Goal: Information Seeking & Learning: Learn about a topic

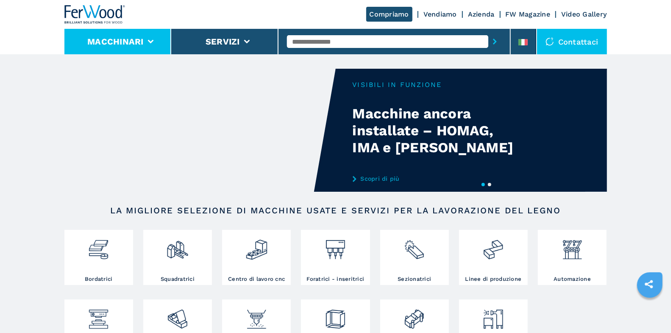
click at [157, 45] on li "Macchinari" at bounding box center [117, 41] width 107 height 25
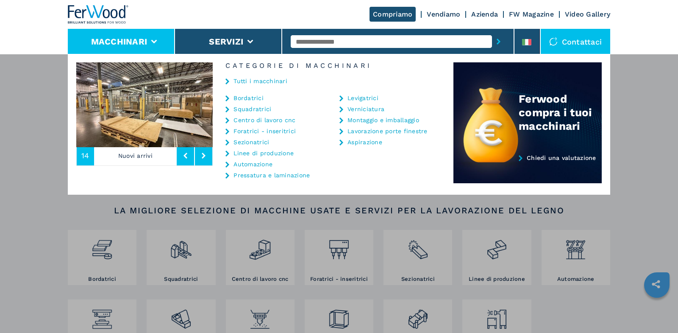
click at [358, 121] on link "Montaggio e imballaggio" at bounding box center [384, 120] width 72 height 6
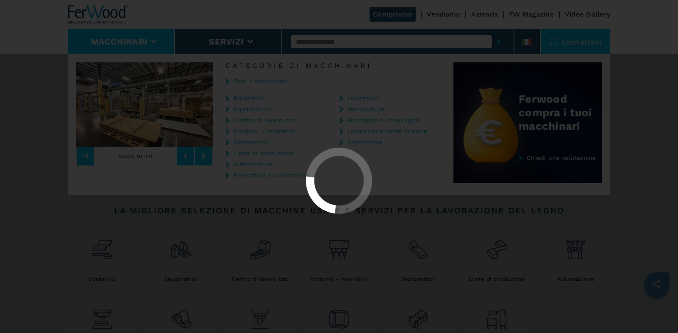
select select "**********"
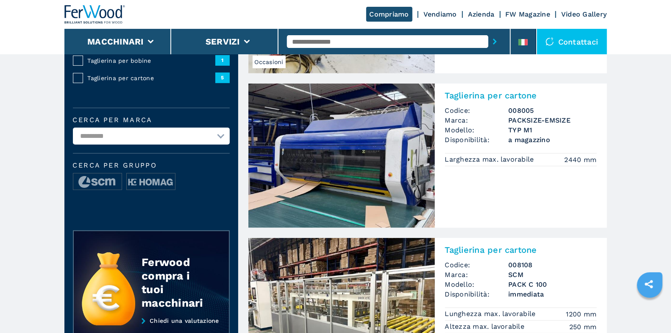
scroll to position [185, 0]
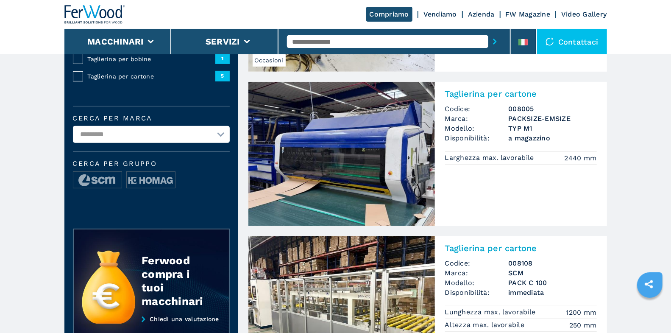
click at [489, 88] on div "Taglierina per cartone Codice: 008005 Marca: PACKSIZE-EMSIZE Modello: TYP M1 Di…" at bounding box center [521, 126] width 172 height 88
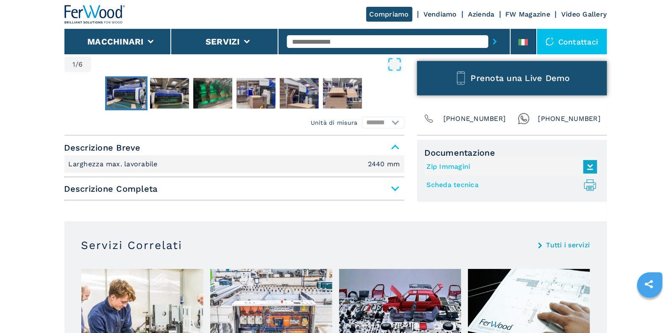
scroll to position [206, 0]
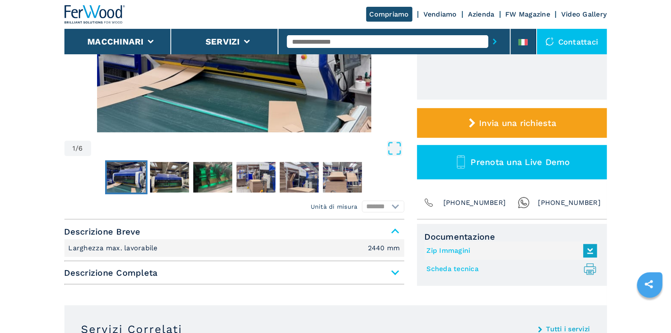
click at [392, 270] on span "Descrizione Completa" at bounding box center [234, 272] width 340 height 15
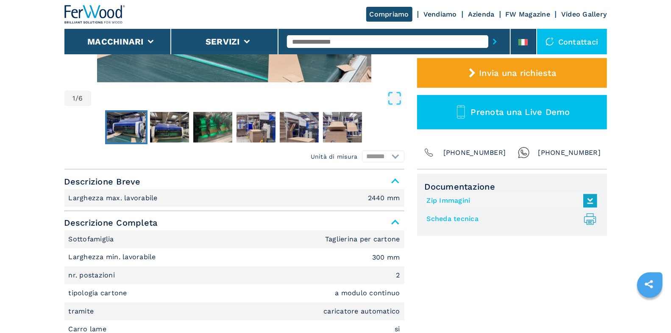
scroll to position [369, 0]
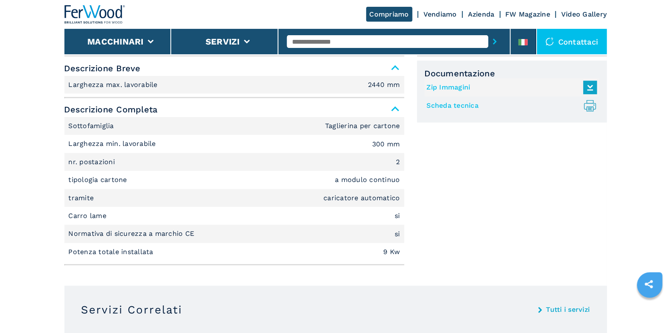
click at [298, 44] on input "text" at bounding box center [387, 41] width 201 height 13
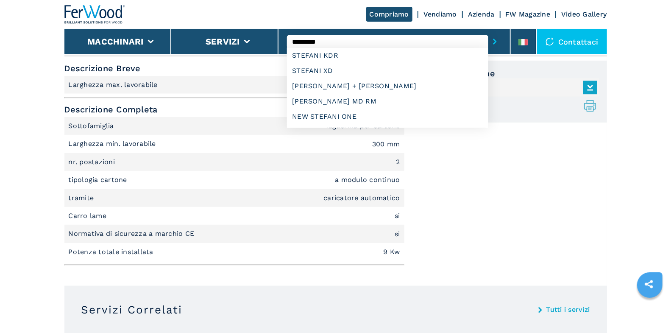
type input "*********"
click at [488, 32] on button "submit-button" at bounding box center [494, 41] width 13 height 19
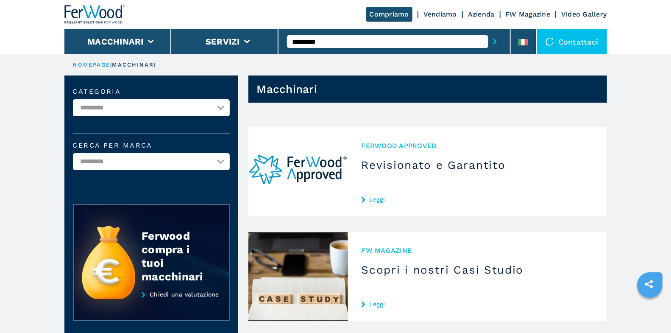
click at [321, 41] on input "*********" at bounding box center [387, 41] width 201 height 13
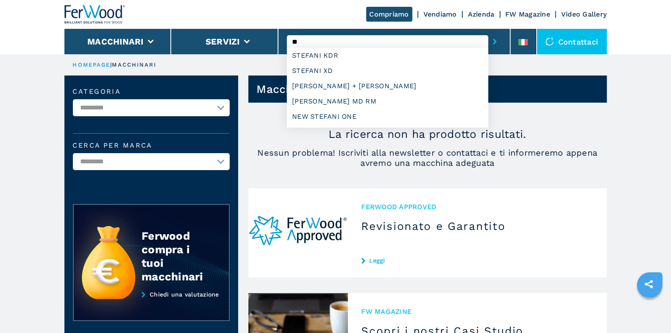
type input "*"
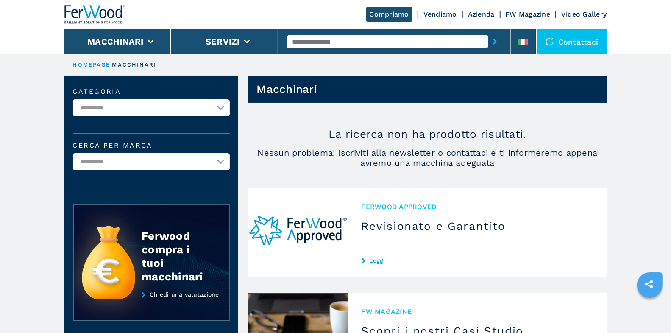
type input "*"
type input "*******"
click at [488, 32] on button "submit-button" at bounding box center [494, 41] width 13 height 19
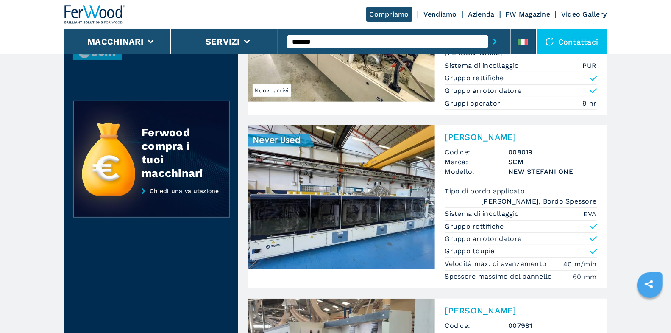
scroll to position [155, 0]
click at [502, 139] on h2 "[PERSON_NAME]" at bounding box center [521, 137] width 152 height 10
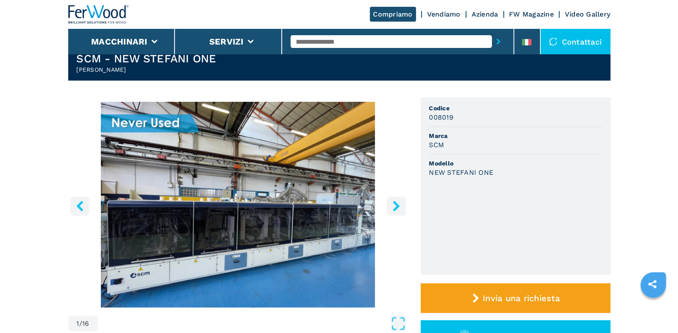
scroll to position [32, 0]
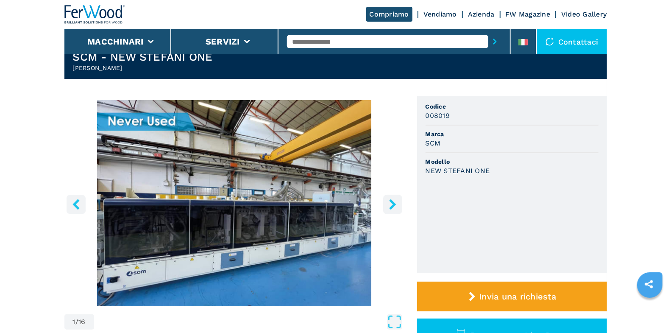
click at [399, 208] on button "right-button" at bounding box center [392, 204] width 19 height 19
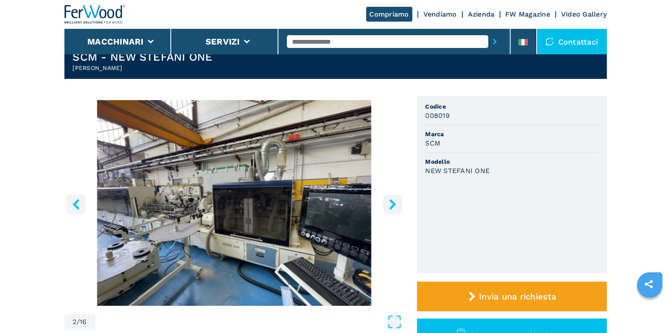
click at [394, 206] on icon "right-button" at bounding box center [392, 204] width 7 height 11
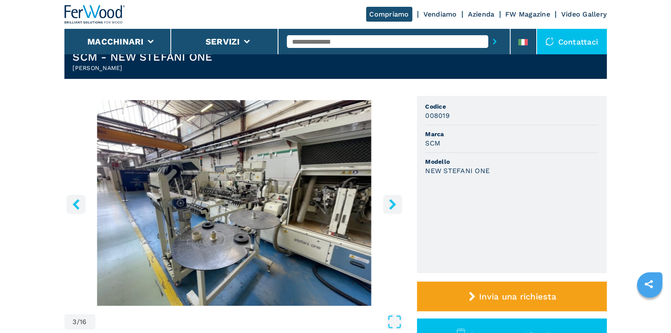
click at [394, 205] on icon "right-button" at bounding box center [392, 204] width 7 height 11
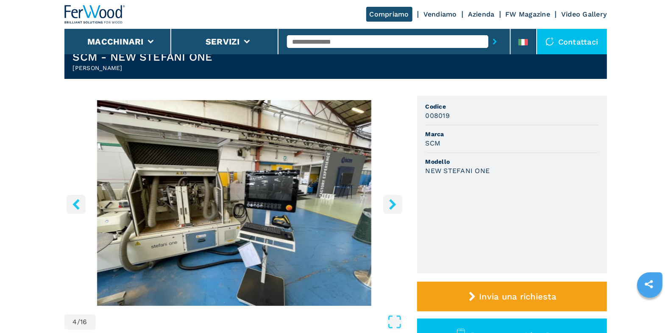
click at [390, 209] on icon "right-button" at bounding box center [392, 204] width 7 height 11
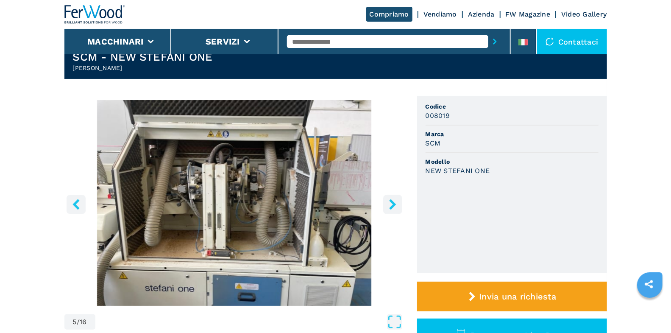
click at [391, 207] on icon "right-button" at bounding box center [392, 204] width 7 height 11
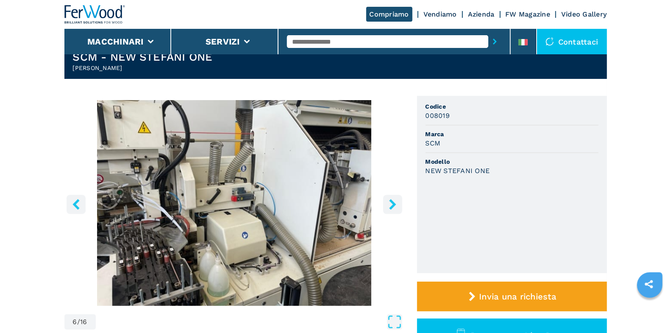
click at [392, 207] on icon "right-button" at bounding box center [392, 204] width 7 height 11
click at [392, 206] on icon "right-button" at bounding box center [392, 204] width 7 height 11
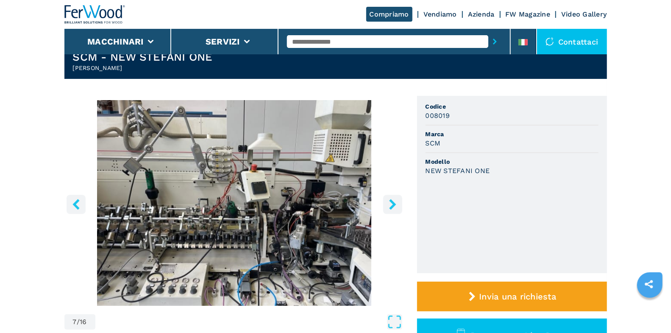
click at [393, 205] on icon "right-button" at bounding box center [392, 204] width 7 height 11
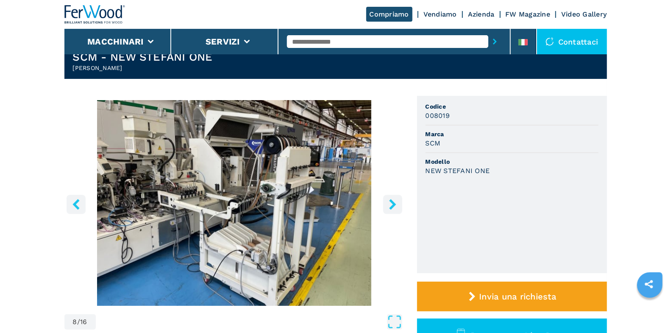
click at [393, 205] on icon "right-button" at bounding box center [392, 204] width 7 height 11
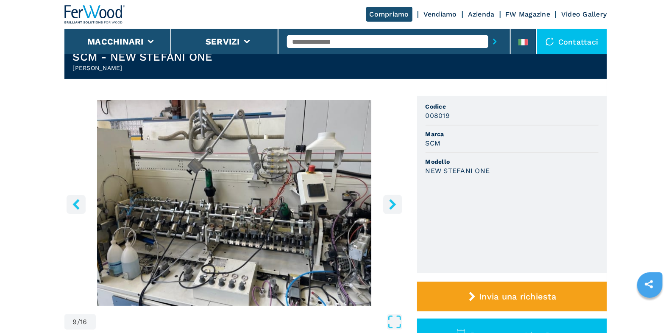
click at [393, 205] on icon "right-button" at bounding box center [392, 204] width 7 height 11
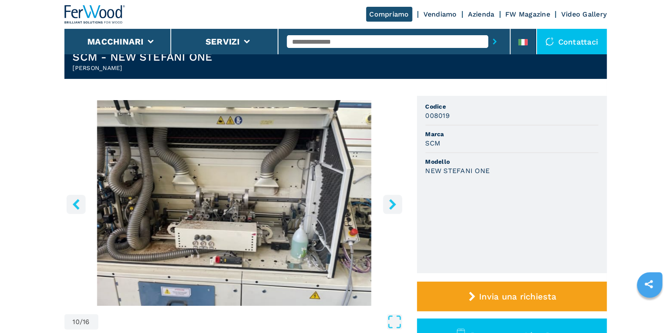
click at [393, 201] on icon "right-button" at bounding box center [392, 204] width 7 height 11
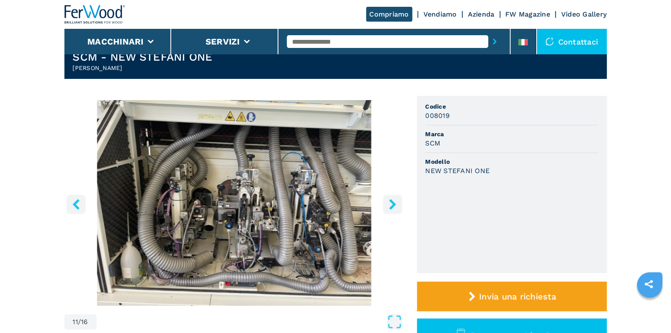
click at [393, 202] on icon "right-button" at bounding box center [392, 204] width 7 height 11
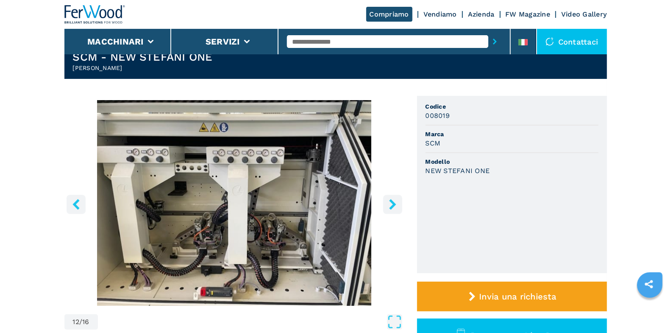
click at [393, 202] on icon "right-button" at bounding box center [392, 204] width 7 height 11
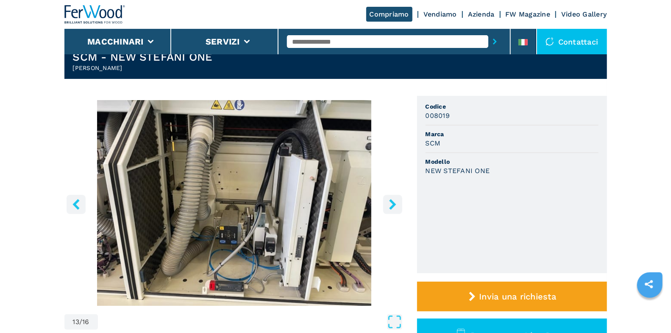
click at [390, 204] on icon "right-button" at bounding box center [392, 204] width 11 height 11
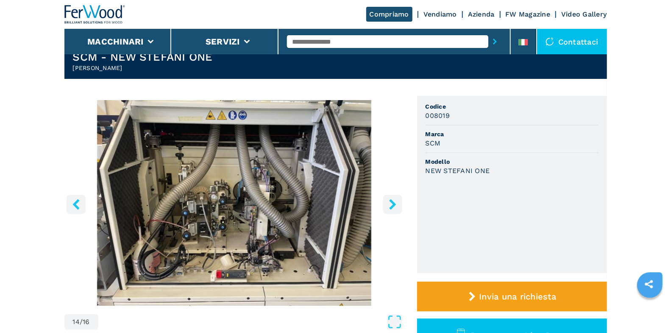
click at [387, 203] on icon "right-button" at bounding box center [392, 204] width 11 height 11
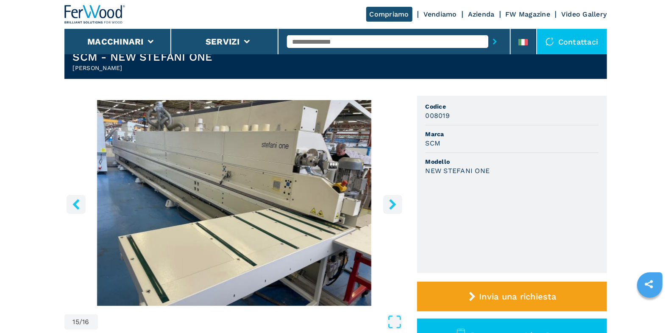
click at [387, 203] on icon "right-button" at bounding box center [392, 204] width 11 height 11
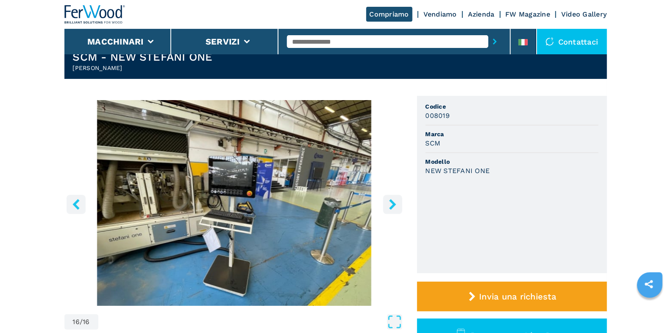
click at [387, 203] on icon "right-button" at bounding box center [392, 204] width 11 height 11
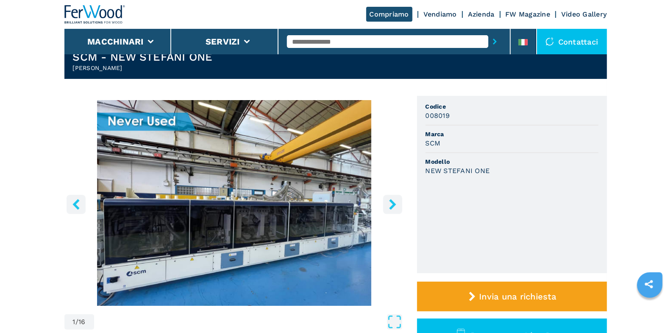
click at [387, 203] on icon "right-button" at bounding box center [392, 204] width 11 height 11
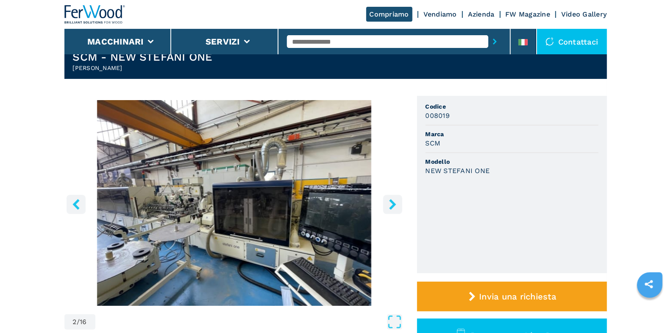
click at [387, 203] on icon "right-button" at bounding box center [392, 204] width 11 height 11
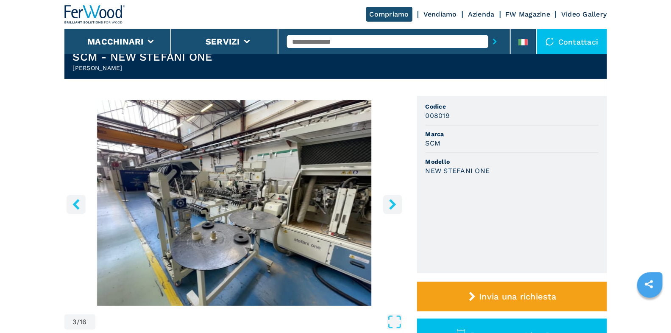
click at [387, 203] on icon "right-button" at bounding box center [392, 204] width 11 height 11
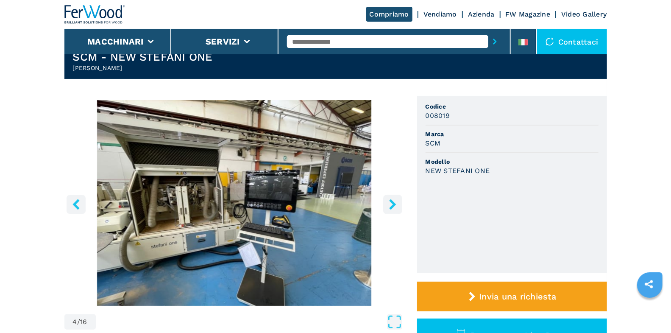
click at [387, 203] on icon "right-button" at bounding box center [392, 204] width 11 height 11
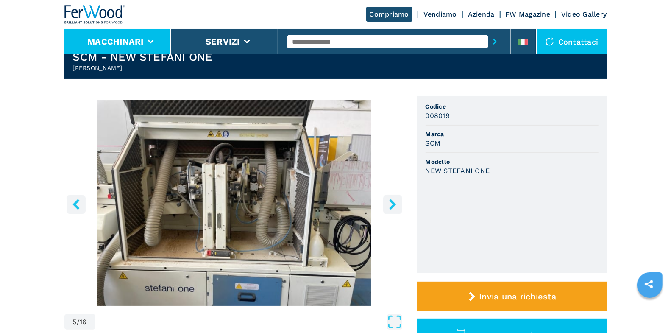
click at [163, 41] on li "Macchinari" at bounding box center [117, 41] width 107 height 25
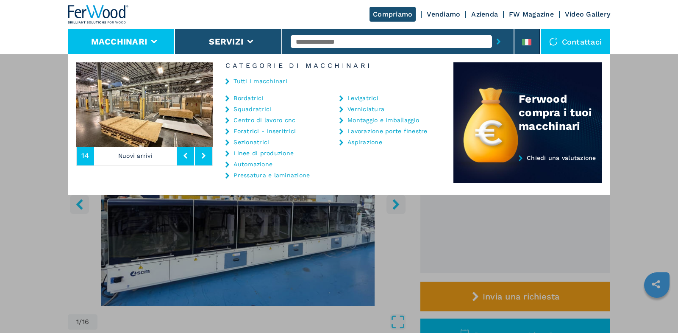
click at [252, 81] on link "Tutti i macchinari" at bounding box center [261, 81] width 54 height 6
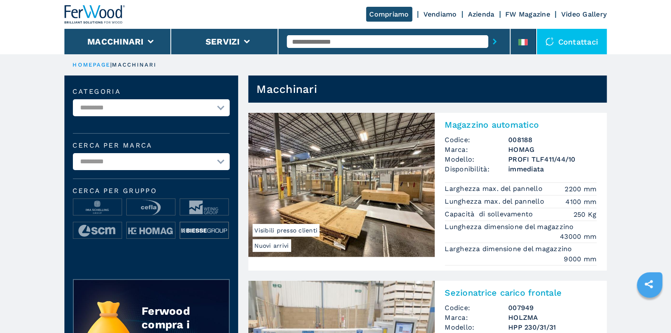
click at [201, 233] on img at bounding box center [204, 230] width 48 height 17
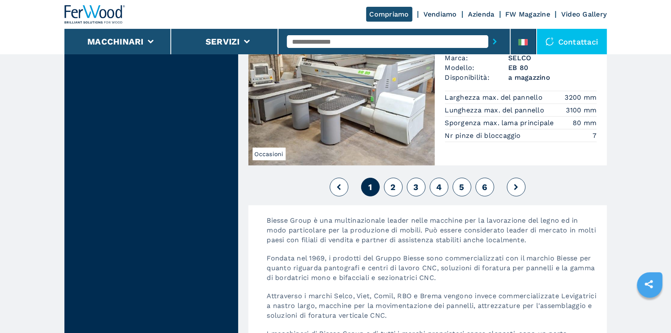
scroll to position [2032, 0]
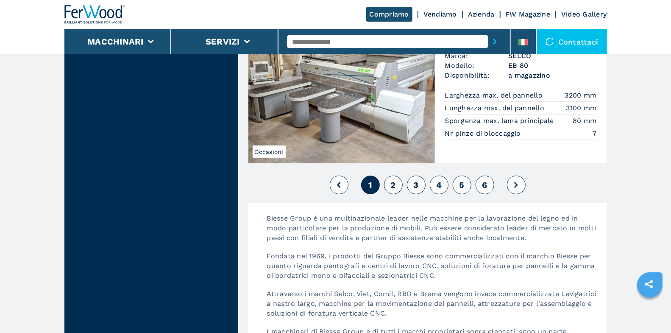
click at [396, 185] on button "2" at bounding box center [393, 184] width 19 height 19
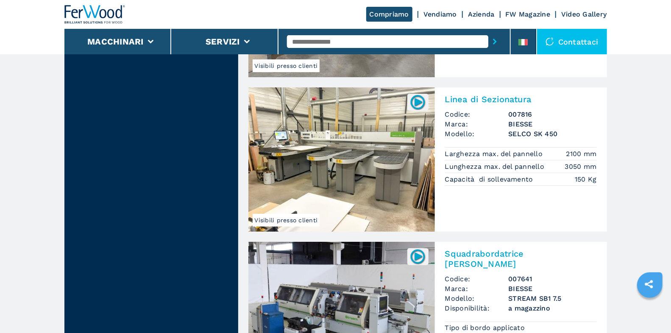
scroll to position [1970, 0]
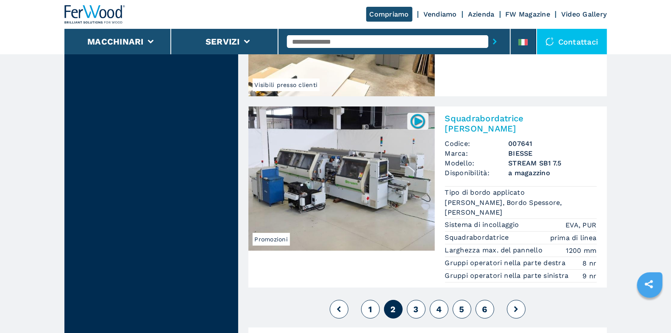
click at [415, 304] on span "3" at bounding box center [415, 309] width 5 height 10
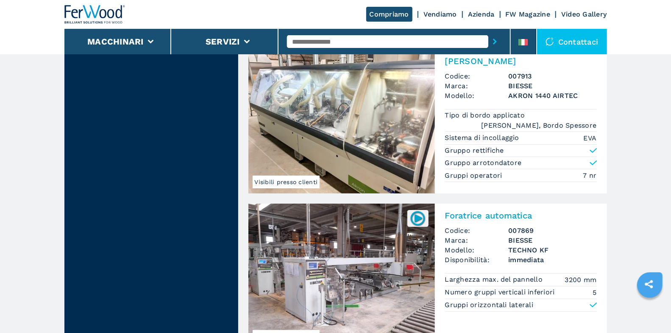
scroll to position [2146, 0]
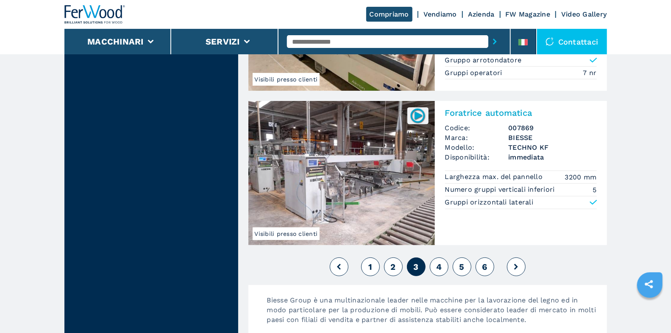
click at [443, 257] on button "4" at bounding box center [439, 266] width 19 height 19
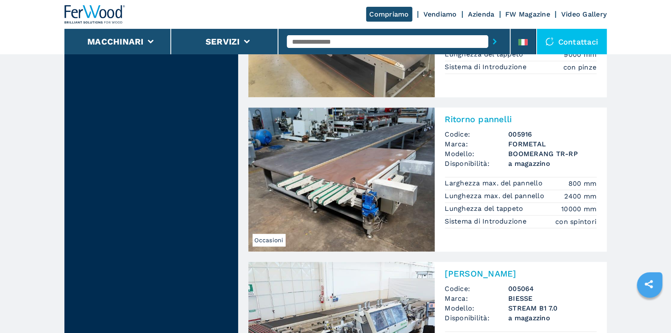
scroll to position [1032, 0]
